Goal: Task Accomplishment & Management: Use online tool/utility

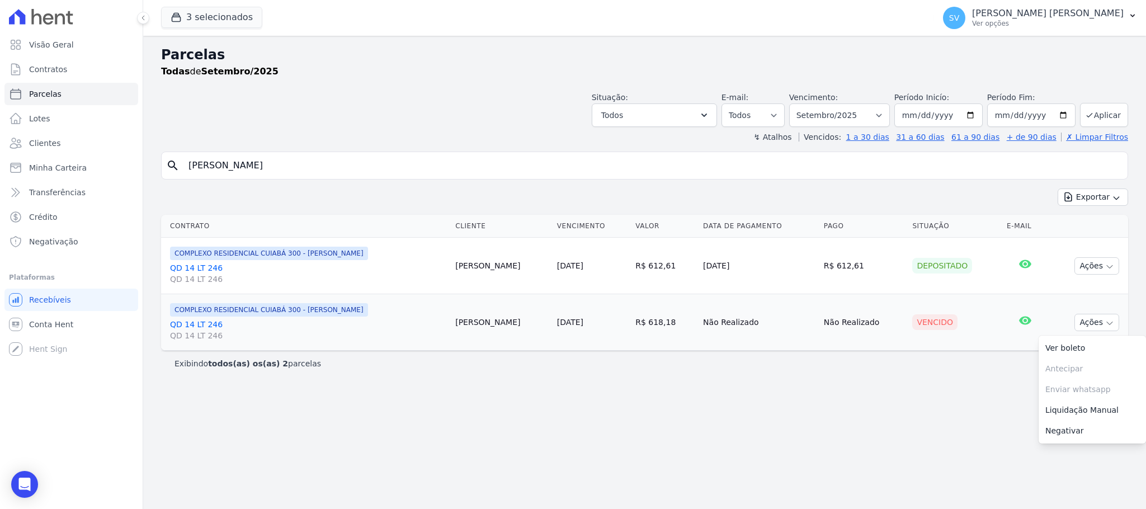
select select
click at [30, 40] on span "Visão Geral" at bounding box center [51, 44] width 45 height 11
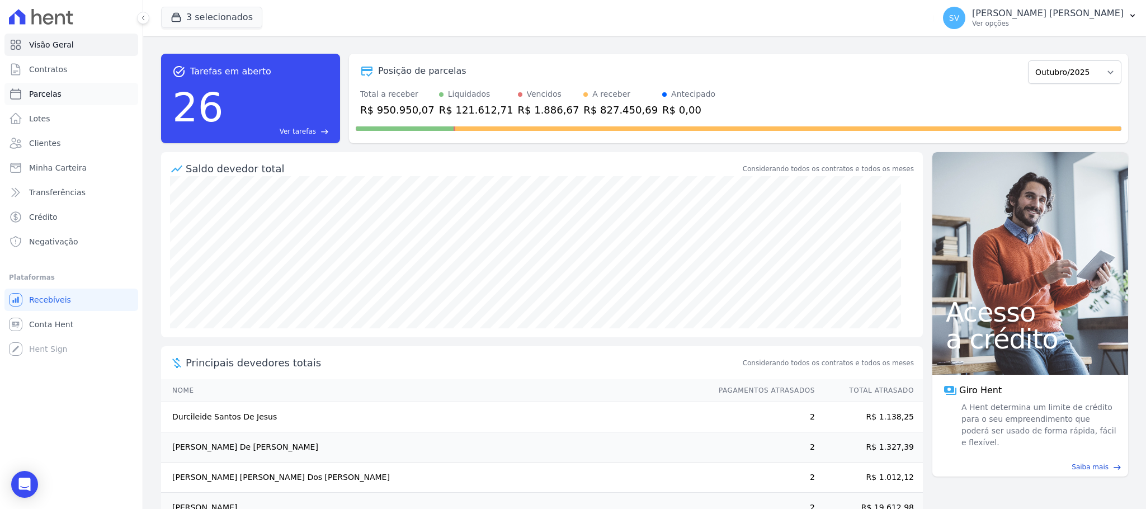
click at [44, 91] on span "Parcelas" at bounding box center [45, 93] width 32 height 11
select select
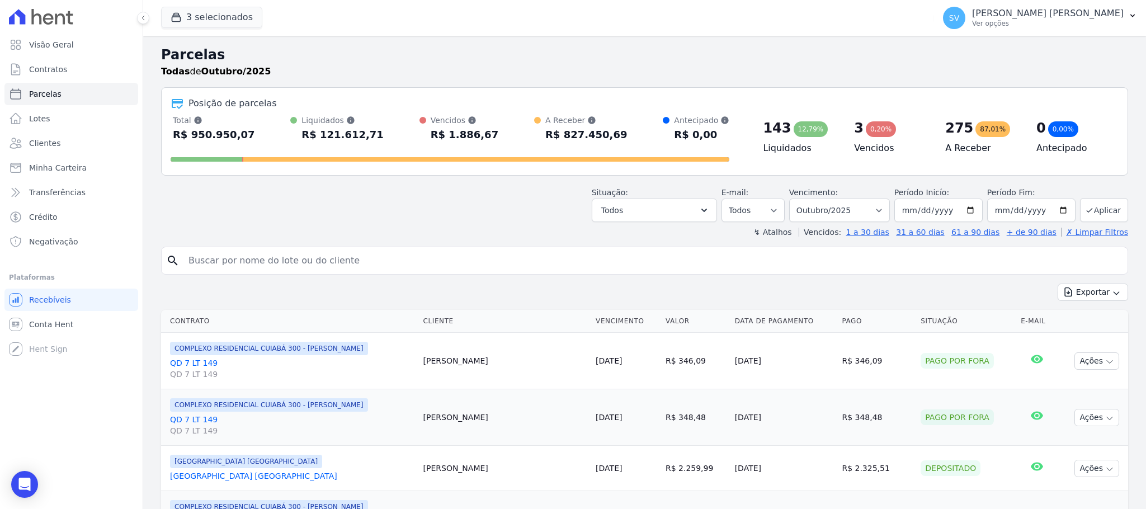
click at [354, 256] on input "search" at bounding box center [652, 260] width 941 height 22
paste input "[PERSON_NAME] [PERSON_NAME]"
type input "[PERSON_NAME] [PERSON_NAME]"
select select
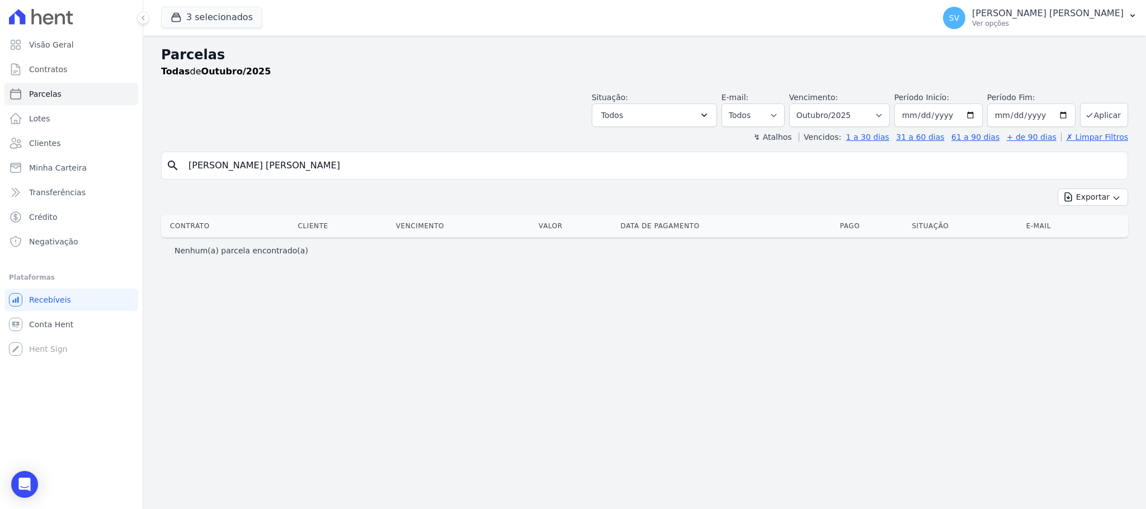
click at [289, 168] on input "[PERSON_NAME] [PERSON_NAME]" at bounding box center [652, 165] width 941 height 22
click at [289, 166] on input "[PERSON_NAME] [PERSON_NAME]" at bounding box center [652, 165] width 941 height 22
type input "[PERSON_NAME] [PERSON_NAME]"
select select
click at [307, 168] on input "[PERSON_NAME] [PERSON_NAME]" at bounding box center [652, 165] width 941 height 22
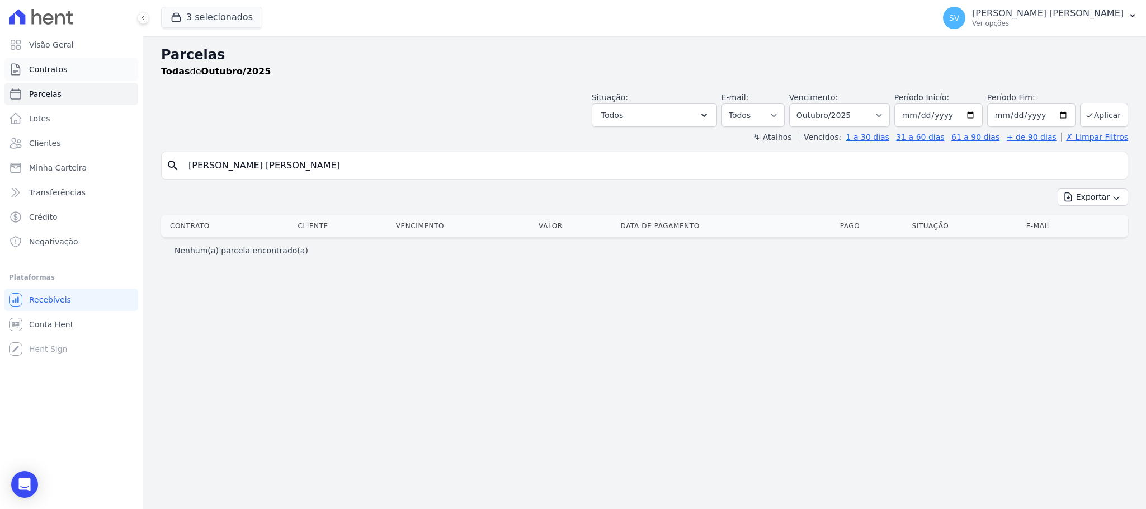
click at [41, 72] on span "Contratos" at bounding box center [48, 69] width 38 height 11
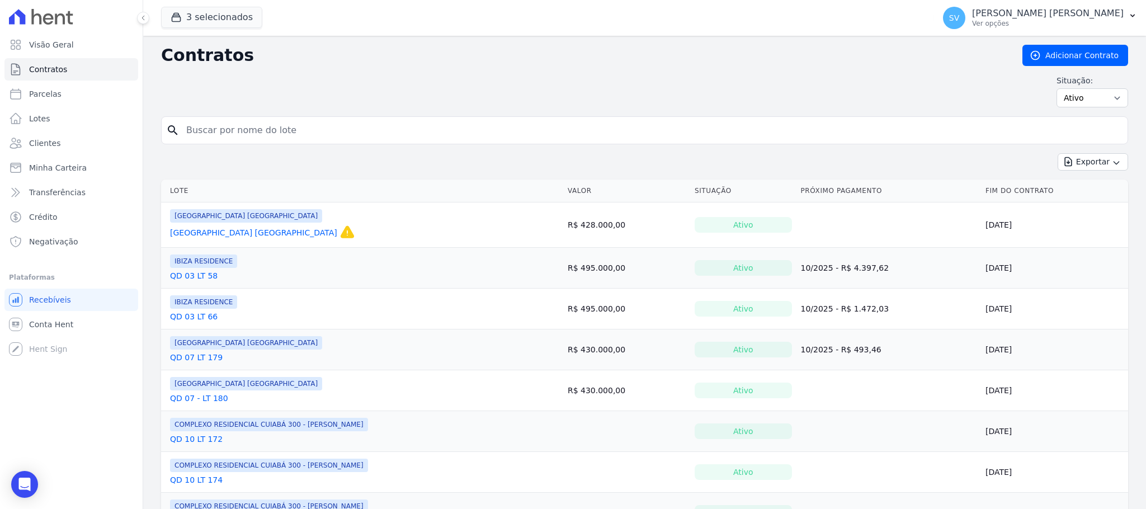
click at [298, 136] on input "search" at bounding box center [651, 130] width 943 height 22
paste input "[PERSON_NAME] [PERSON_NAME]"
type input "[PERSON_NAME] [PERSON_NAME]"
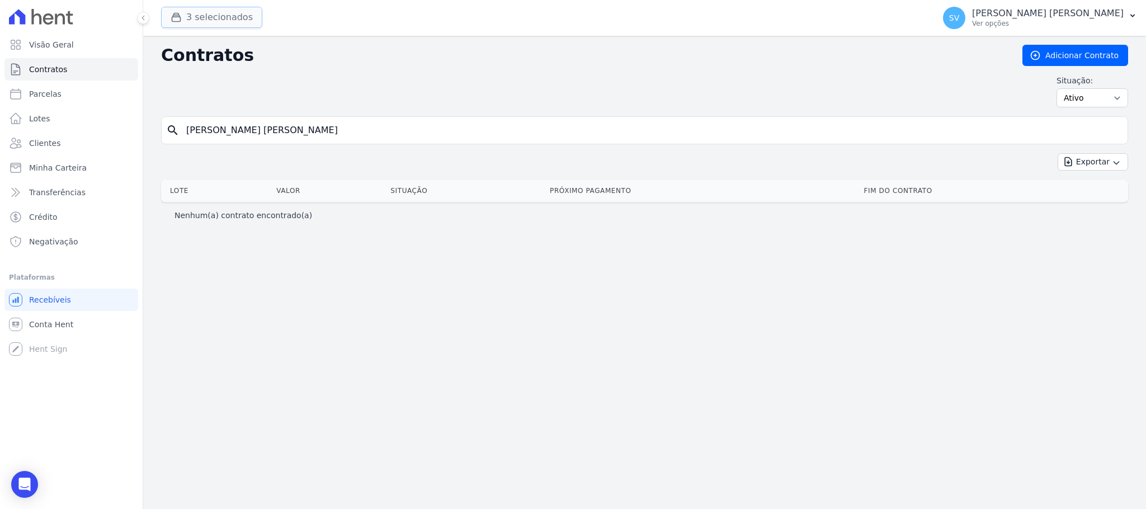
click at [200, 9] on button "3 selecionados" at bounding box center [211, 17] width 101 height 21
click at [313, 138] on input "[PERSON_NAME] [PERSON_NAME]" at bounding box center [651, 130] width 943 height 22
type input "[PERSON_NAME] [PERSON_NAME]"
click at [324, 140] on input "[PERSON_NAME] [PERSON_NAME]" at bounding box center [651, 130] width 943 height 22
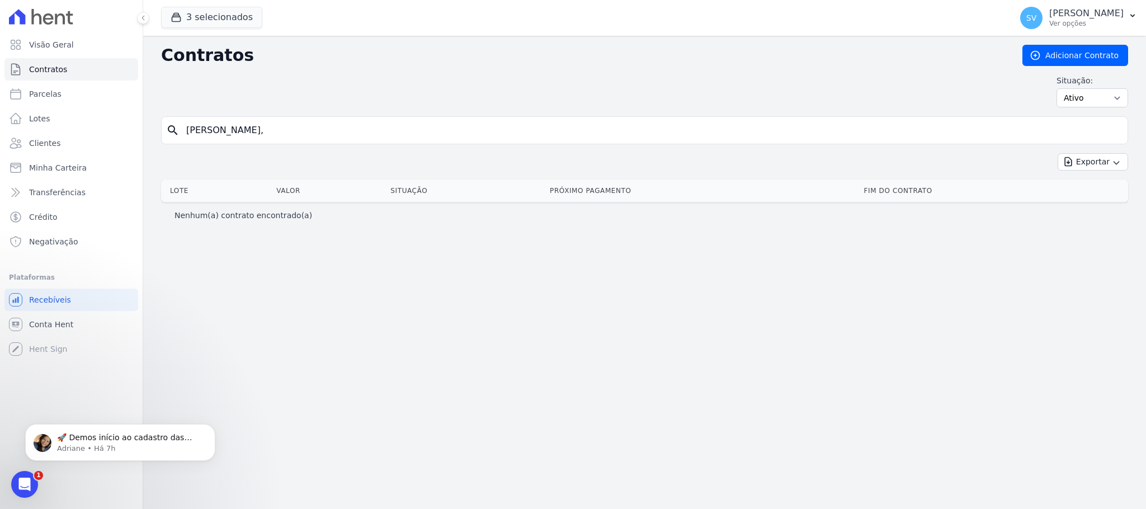
type input "[PERSON_NAME] [PERSON_NAME]"
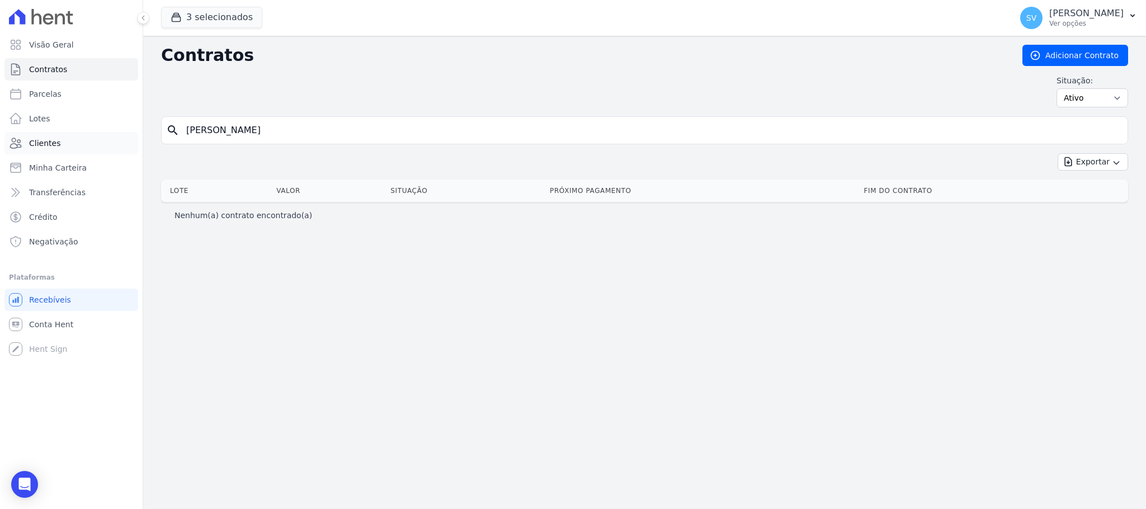
drag, startPoint x: 47, startPoint y: 139, endPoint x: 54, endPoint y: 145, distance: 9.2
click at [45, 139] on span "Clientes" at bounding box center [44, 143] width 31 height 11
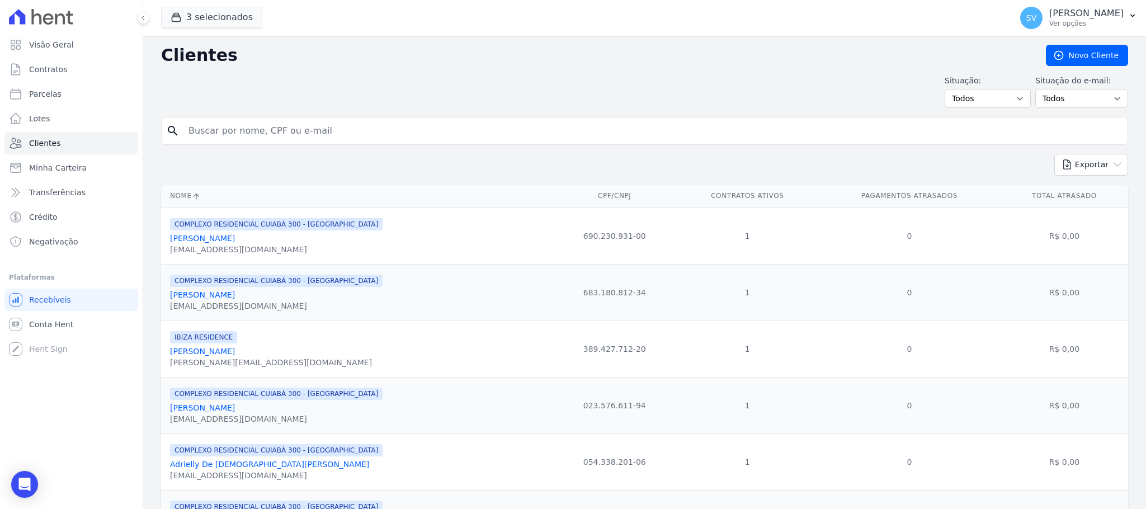
click at [341, 134] on input "search" at bounding box center [652, 131] width 941 height 22
type input "01019518170"
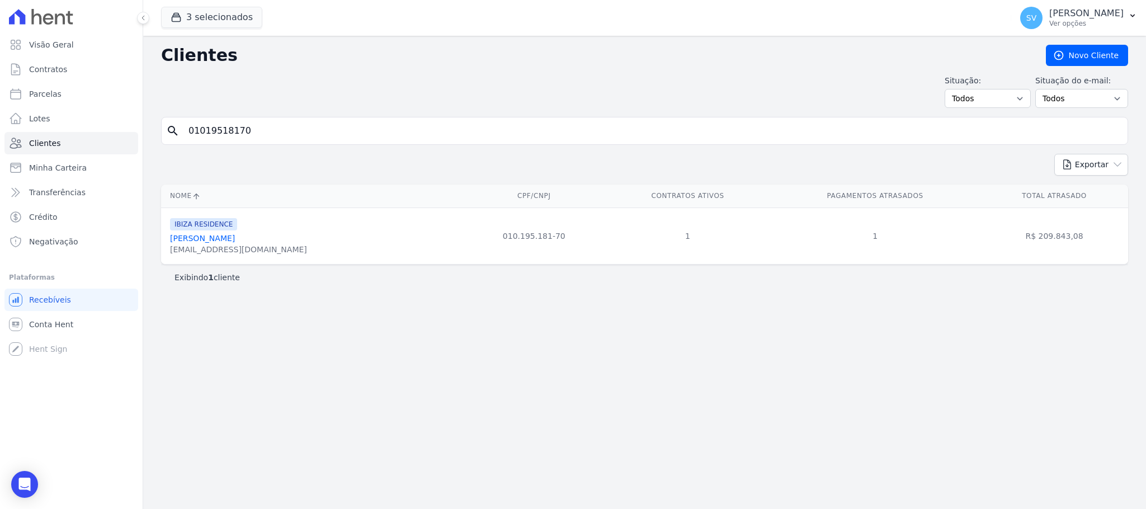
click at [235, 243] on link "[PERSON_NAME] [PERSON_NAME]" at bounding box center [202, 238] width 65 height 9
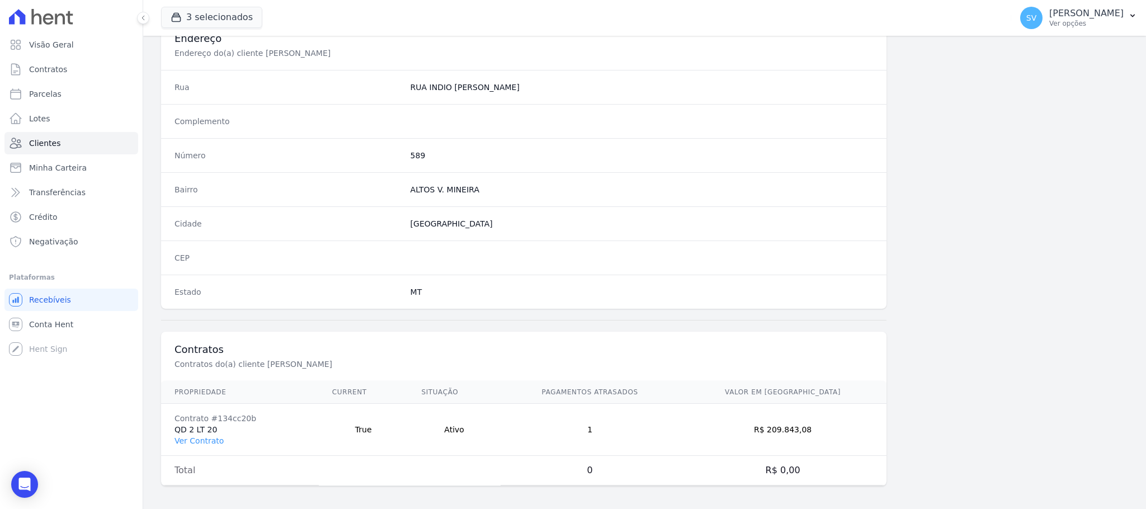
scroll to position [545, 0]
click at [201, 436] on link "Ver Contrato" at bounding box center [198, 436] width 49 height 9
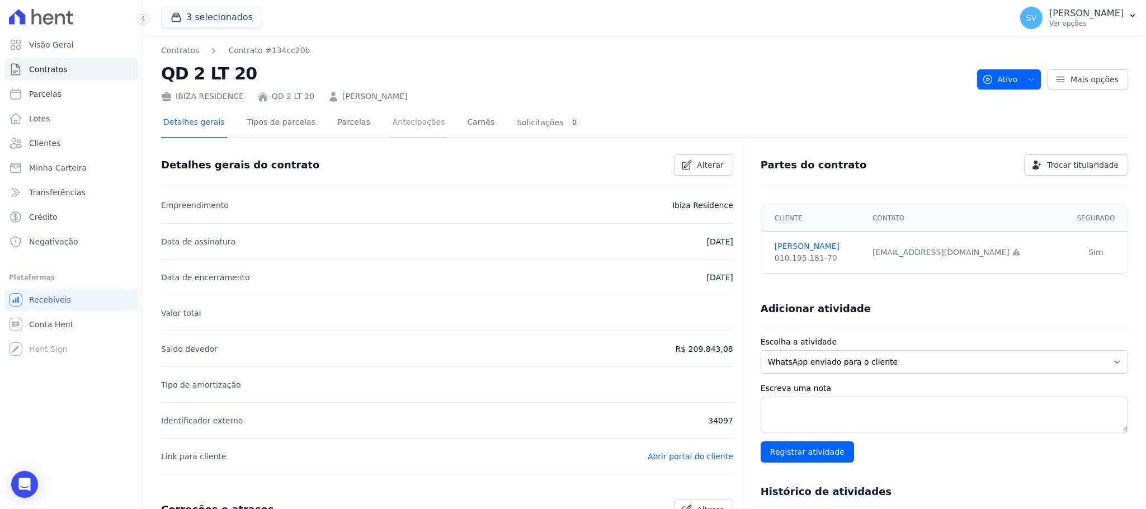
click at [398, 116] on link "Antecipações" at bounding box center [418, 123] width 57 height 30
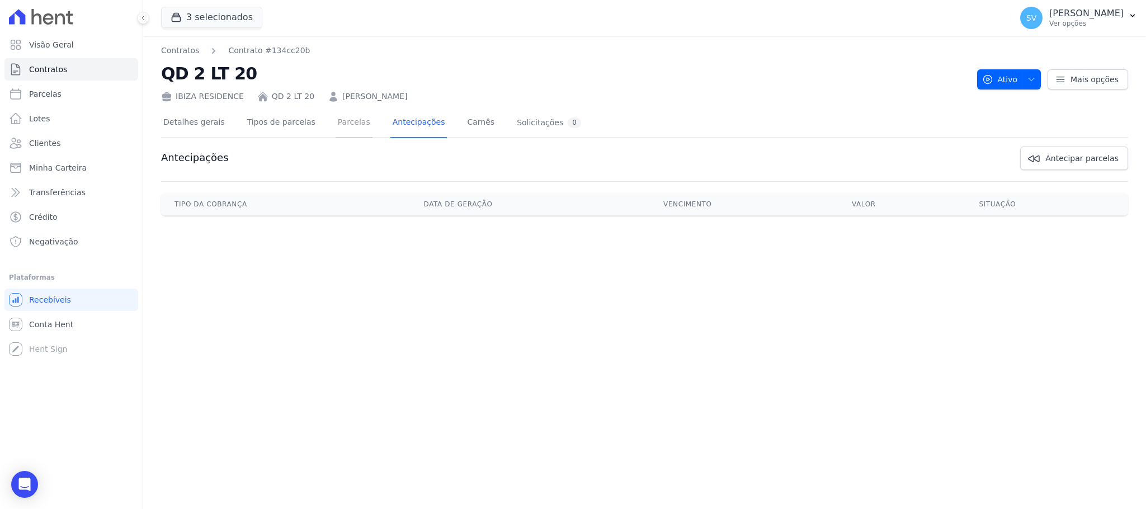
click at [336, 117] on link "Parcelas" at bounding box center [354, 123] width 37 height 30
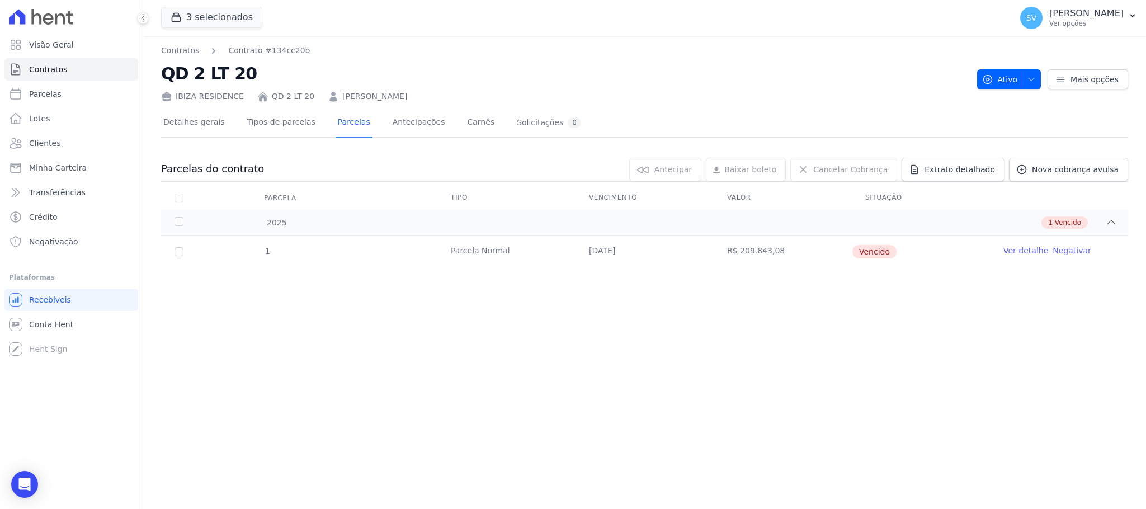
click at [755, 252] on td "R$ 209.843,08" at bounding box center [783, 251] width 138 height 31
click at [1013, 248] on link "Ver detalhe" at bounding box center [1025, 250] width 45 height 11
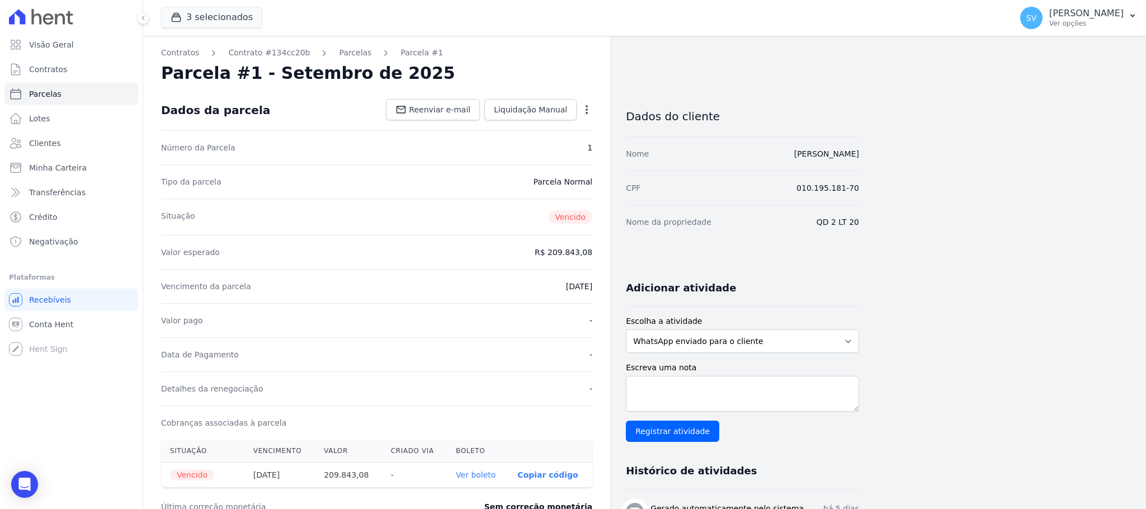
click at [589, 107] on icon "button" at bounding box center [586, 109] width 11 height 11
click at [549, 140] on link "Cancelar Cobrança" at bounding box center [538, 145] width 98 height 20
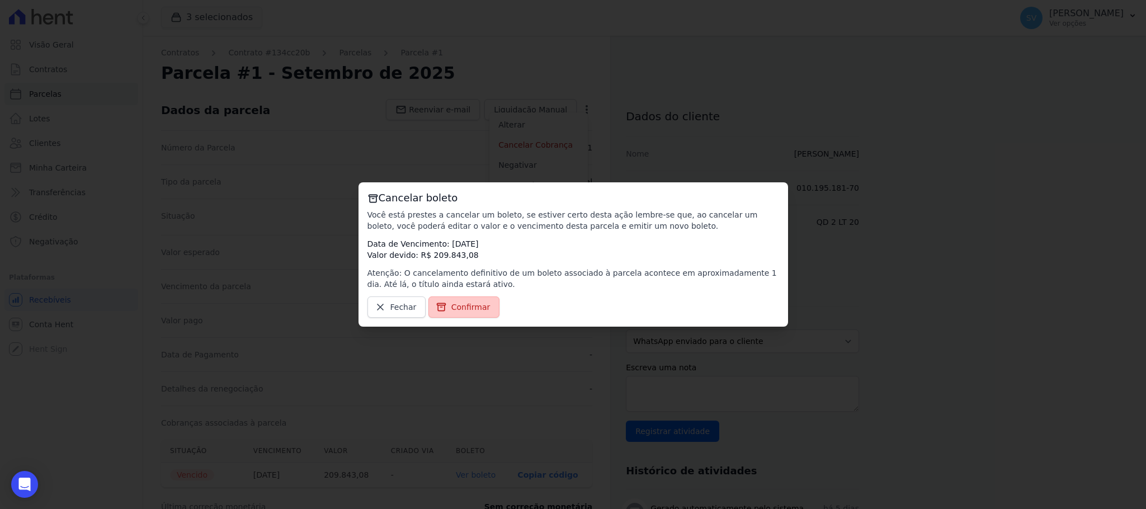
click at [473, 304] on span "Confirmar" at bounding box center [470, 306] width 39 height 11
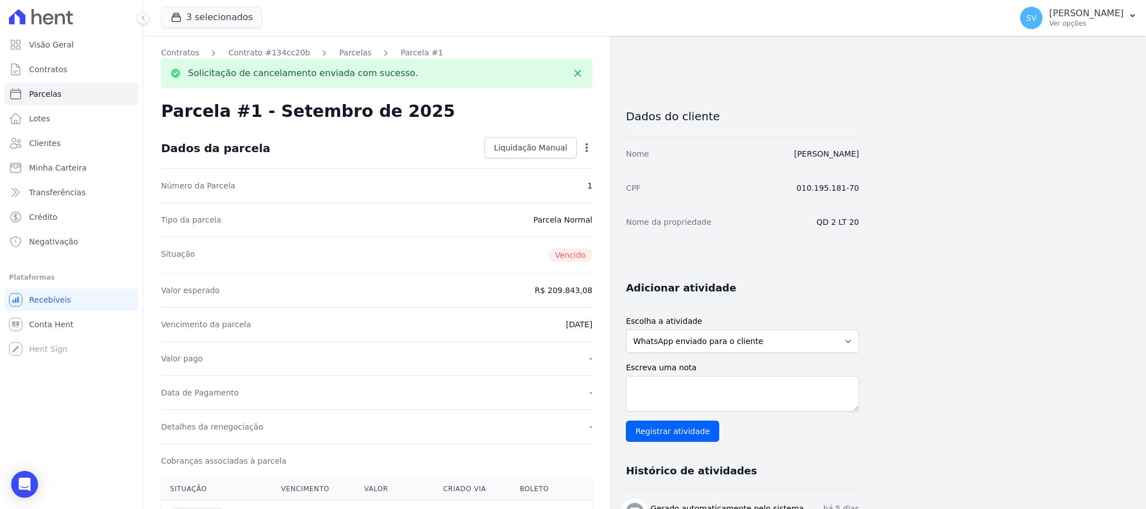
click at [578, 141] on div "Open options Alterar Renegociar" at bounding box center [585, 148] width 16 height 19
click at [586, 146] on icon "button" at bounding box center [586, 147] width 11 height 11
click at [536, 187] on link "Renegociar" at bounding box center [538, 183] width 98 height 20
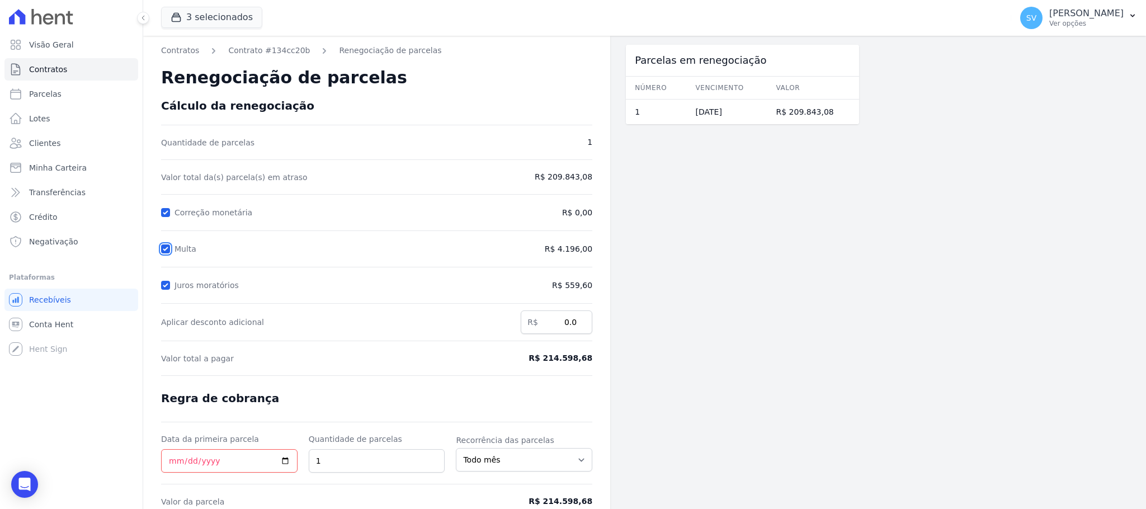
click at [168, 248] on input "Multa" at bounding box center [165, 248] width 9 height 9
checkbox input "false"
click at [165, 287] on input "Juros moratórios" at bounding box center [165, 285] width 9 height 9
checkbox input "false"
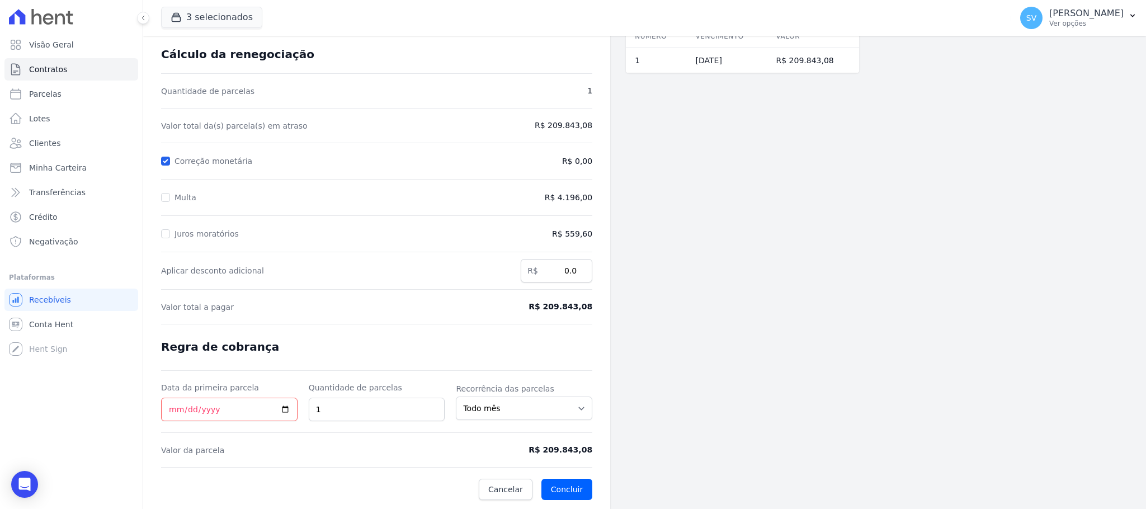
click at [259, 304] on span "Valor total a pagar" at bounding box center [321, 306] width 320 height 11
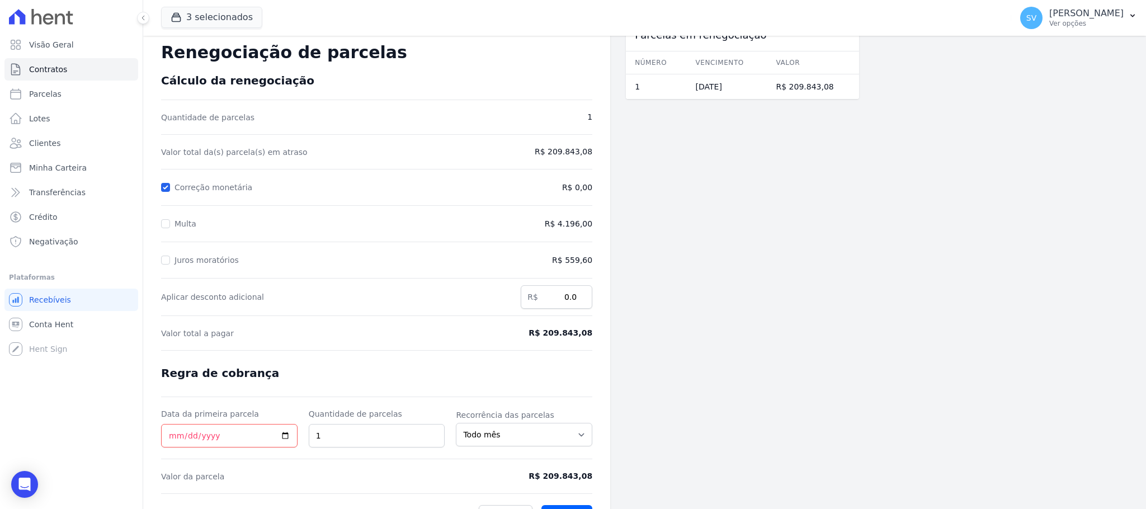
scroll to position [0, 0]
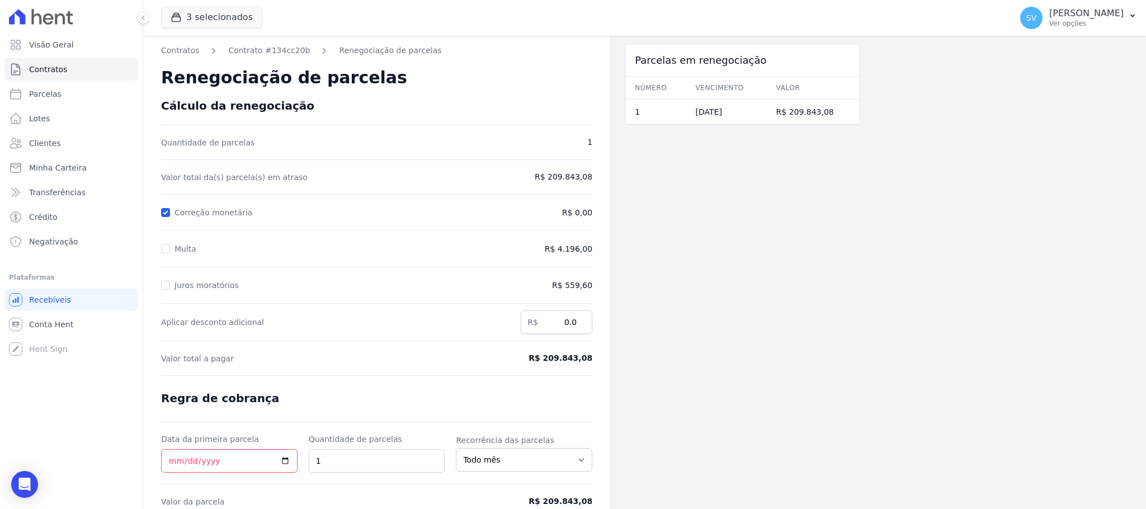
click at [282, 151] on form "Cálculo da renegociação Quantidade de parcelas 1 Valor total da(s) parcela(s) e…" at bounding box center [376, 325] width 431 height 452
drag, startPoint x: 584, startPoint y: 156, endPoint x: 587, endPoint y: 136, distance: 19.8
click at [584, 151] on form "Cálculo da renegociação Quantidade de parcelas 1 Valor total da(s) parcela(s) e…" at bounding box center [376, 325] width 431 height 452
click at [587, 136] on span "1" at bounding box center [543, 142] width 100 height 12
click at [594, 141] on div "Contratos Contrato #134cc20b Renegociação de parcelas Renegociação de parcelas …" at bounding box center [376, 298] width 467 height 525
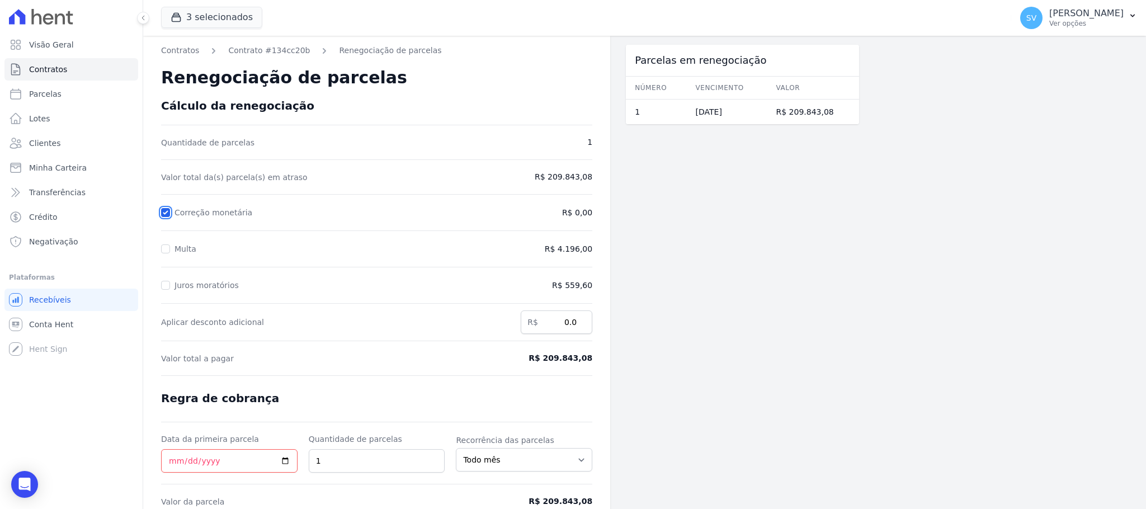
click at [163, 213] on input "Correção monetária" at bounding box center [165, 212] width 9 height 9
checkbox input "false"
click at [388, 207] on div "Correção monetária" at bounding box center [353, 212] width 385 height 13
drag, startPoint x: 563, startPoint y: 158, endPoint x: 574, endPoint y: 138, distance: 23.5
click at [563, 155] on form "Cálculo da renegociação Quantidade de parcelas 1 Valor total da(s) parcela(s) e…" at bounding box center [376, 325] width 431 height 452
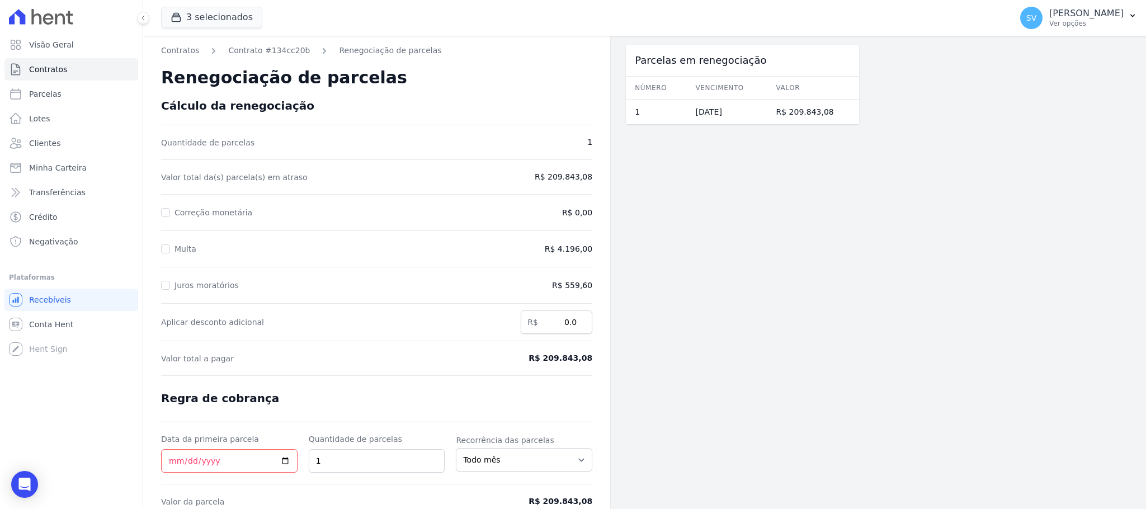
click at [574, 136] on span "1" at bounding box center [543, 142] width 100 height 12
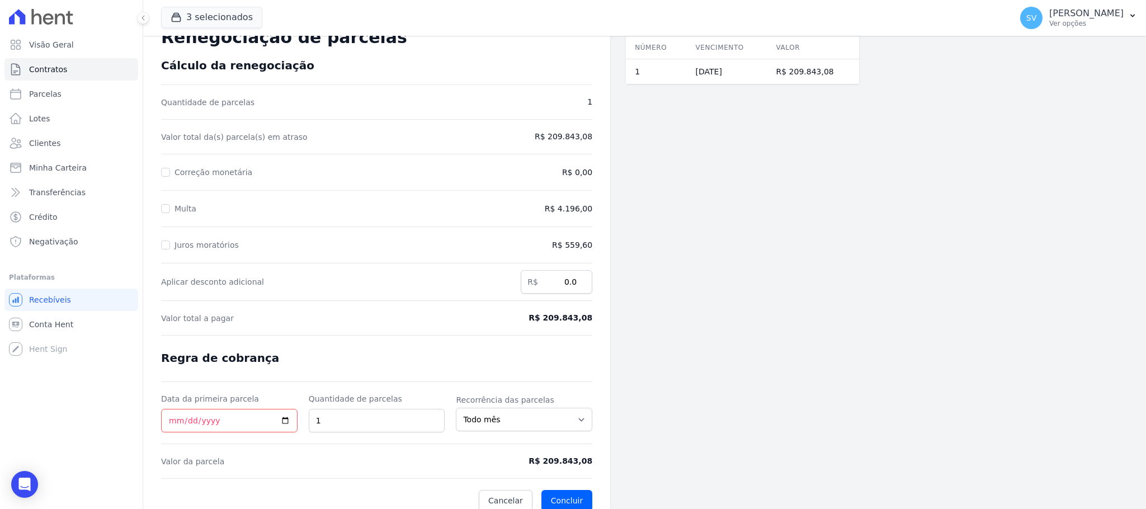
scroll to position [55, 0]
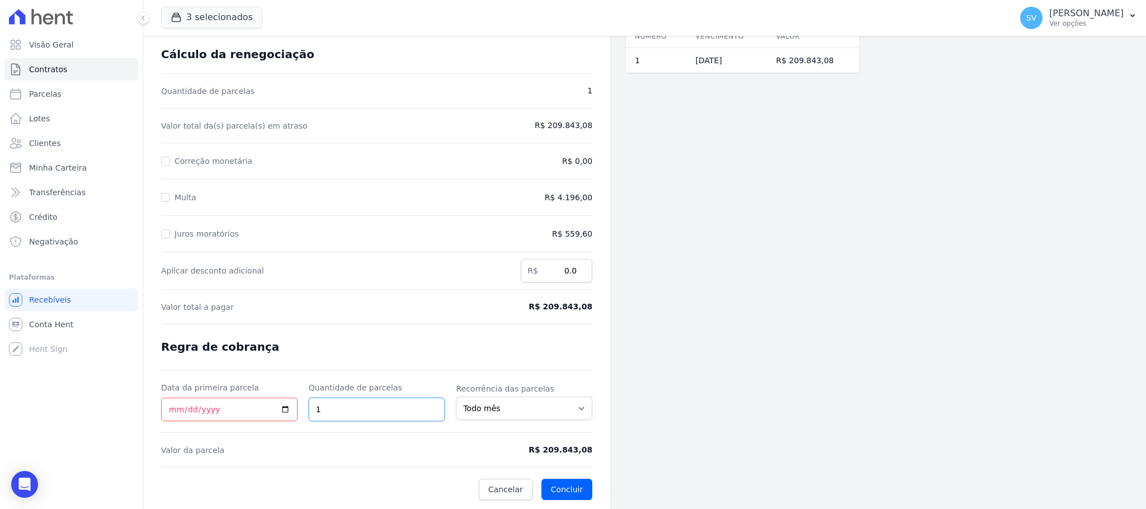
click at [352, 419] on input "1" at bounding box center [377, 409] width 136 height 23
click at [168, 411] on input "Data da primeira parcela" at bounding box center [229, 409] width 136 height 23
click at [338, 404] on input "1" at bounding box center [377, 409] width 136 height 23
drag, startPoint x: 218, startPoint y: 407, endPoint x: 154, endPoint y: 399, distance: 64.2
click at [154, 399] on div "Contratos Contrato #134cc20b Renegociação de parcelas Renegociação de parcelas …" at bounding box center [376, 246] width 467 height 525
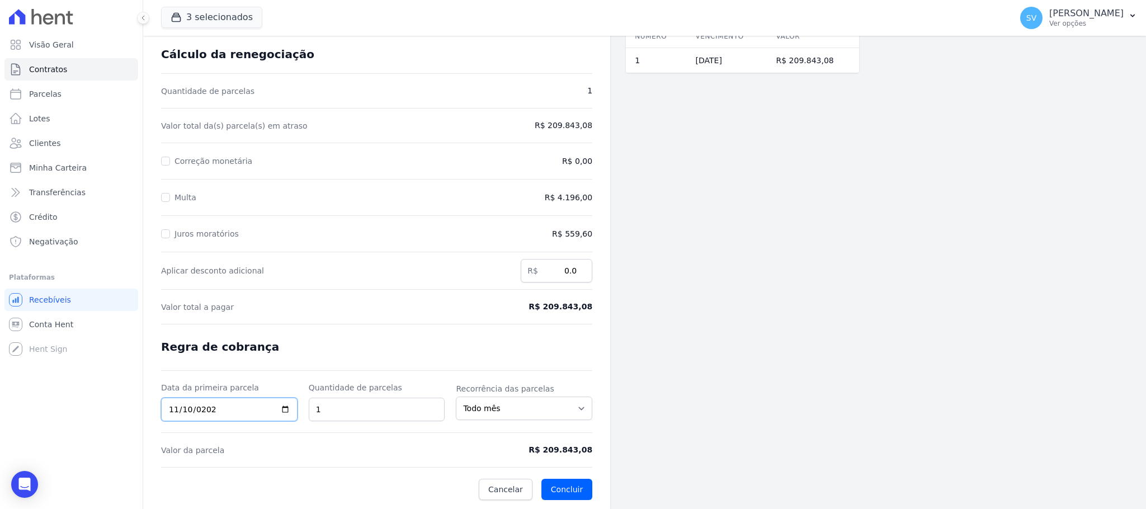
type input "2025-11-10"
drag, startPoint x: 334, startPoint y: 411, endPoint x: 328, endPoint y: 410, distance: 6.3
click at [329, 409] on input "1" at bounding box center [377, 409] width 136 height 23
type input "2"
click at [503, 403] on select "Todo mês A cada 2 meses A cada 3 meses A cada 6 meses A cada 10 meses A cada 12…" at bounding box center [524, 408] width 136 height 23
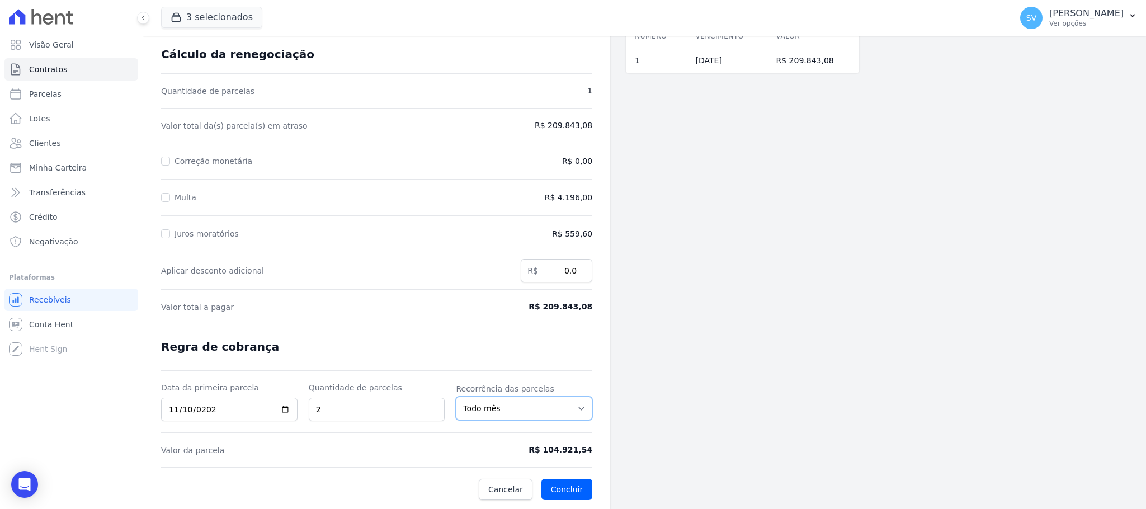
click at [456, 397] on select "Todo mês A cada 2 meses A cada 3 meses A cada 6 meses A cada 10 meses A cada 12…" at bounding box center [524, 408] width 136 height 23
click at [703, 341] on div "Parcelas em renegociação Número Vencimento Valor 1 30/09/2025 R$ 209.843,08" at bounding box center [742, 246] width 233 height 525
click at [405, 445] on span "Valor da parcela" at bounding box center [321, 450] width 320 height 11
click at [572, 480] on button "Concluir" at bounding box center [566, 489] width 51 height 21
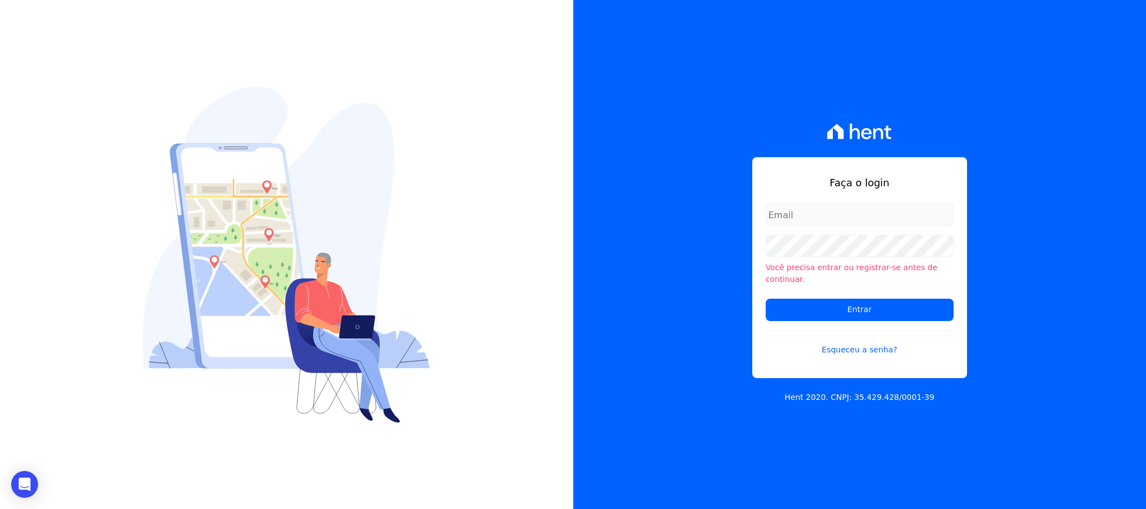
click at [797, 223] on input "email" at bounding box center [860, 215] width 188 height 22
type input "cobranca@construtorafarias.com.br"
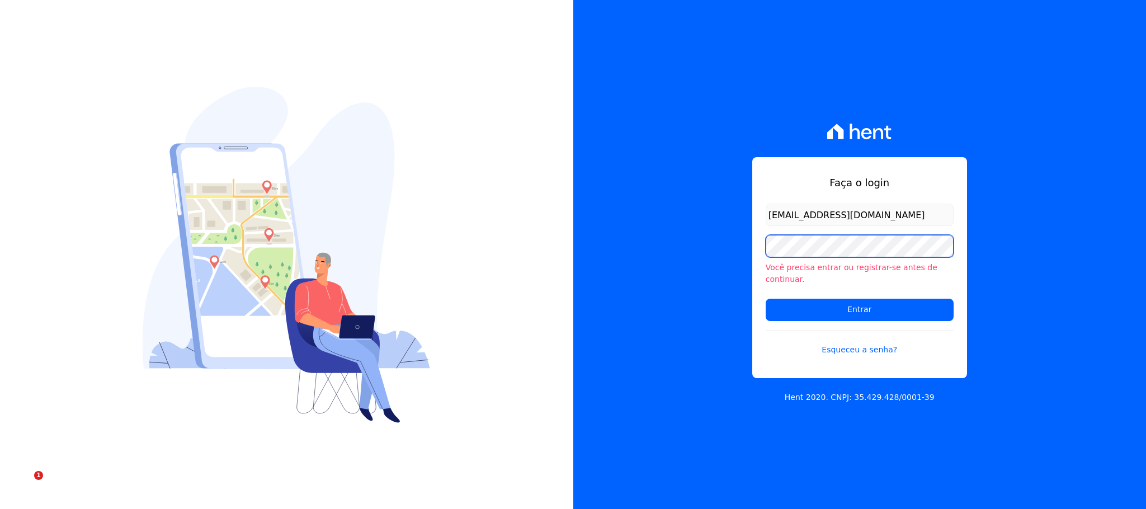
click at [766, 299] on input "Entrar" at bounding box center [860, 310] width 188 height 22
